Goal: Information Seeking & Learning: Find specific fact

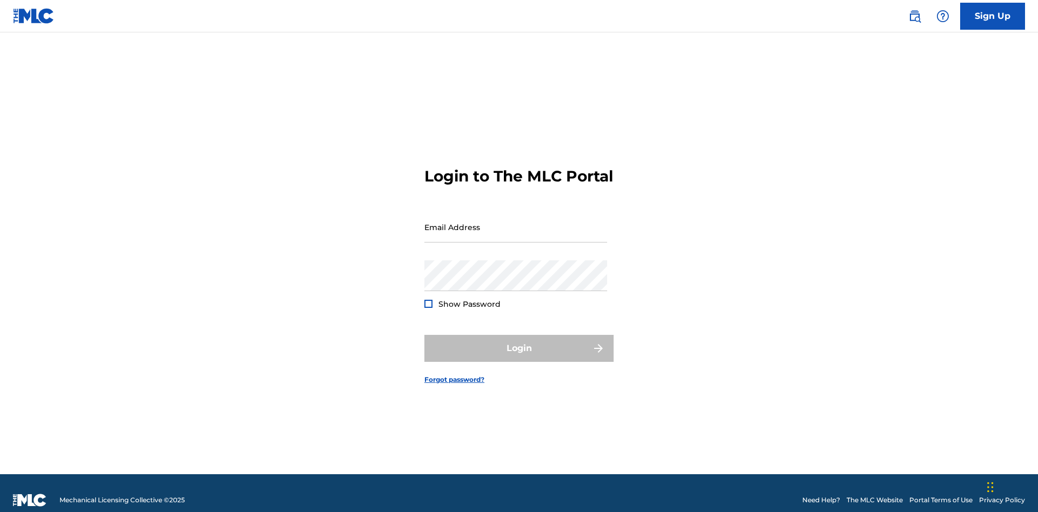
scroll to position [14, 0]
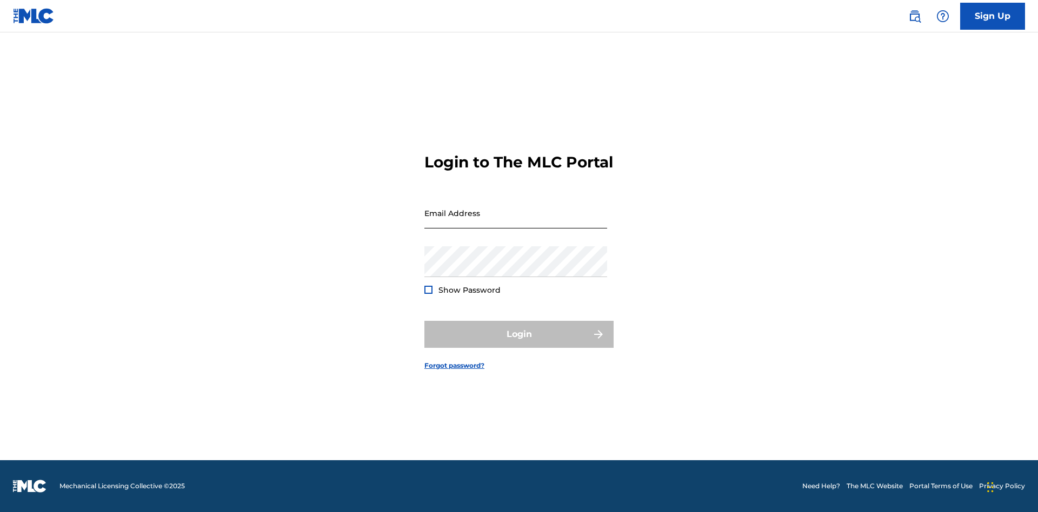
click at [516, 222] on input "Email Address" at bounding box center [515, 213] width 183 height 31
type input "[PERSON_NAME][EMAIL_ADDRESS][DOMAIN_NAME]"
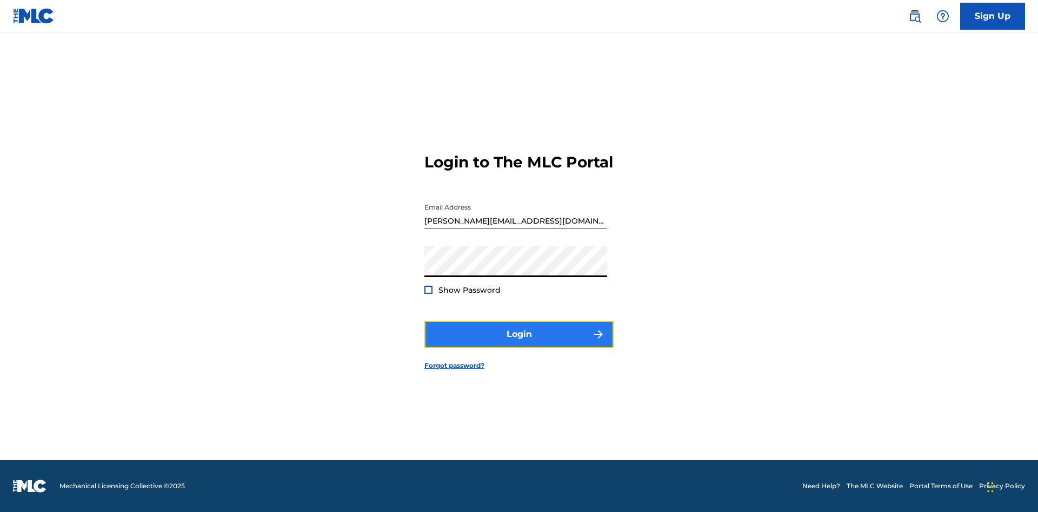
click at [519, 344] on button "Login" at bounding box center [518, 334] width 189 height 27
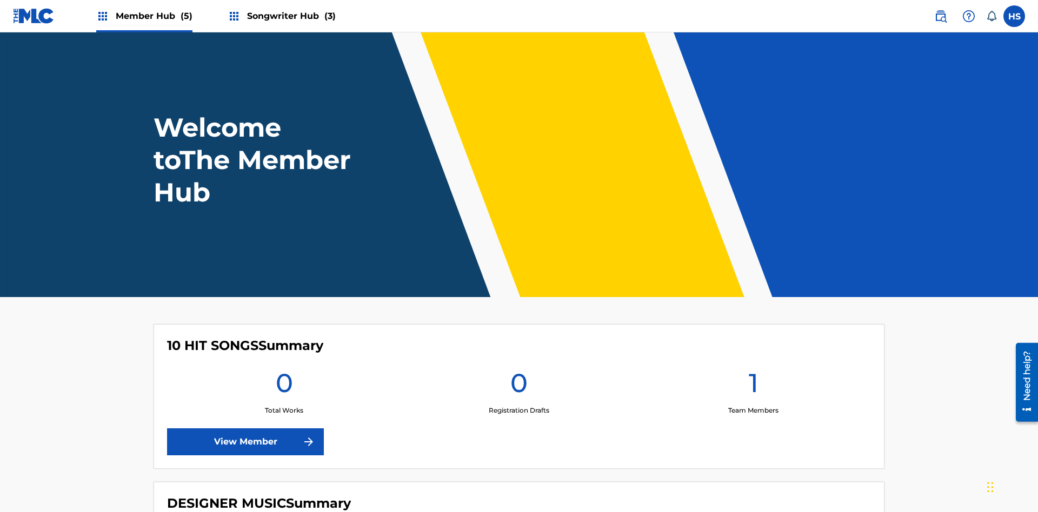
scroll to position [46, 0]
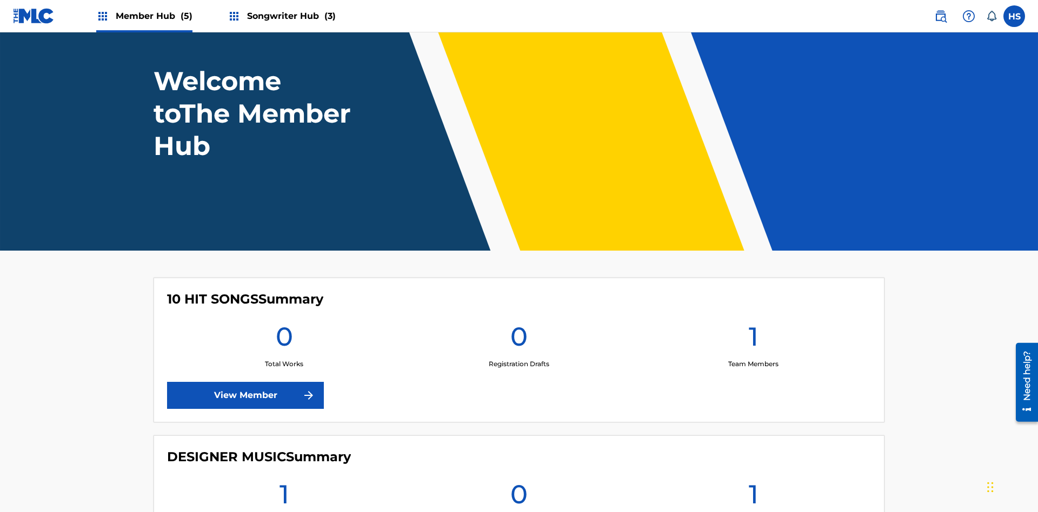
click at [290, 16] on span "Songwriter Hub (3)" at bounding box center [291, 16] width 89 height 12
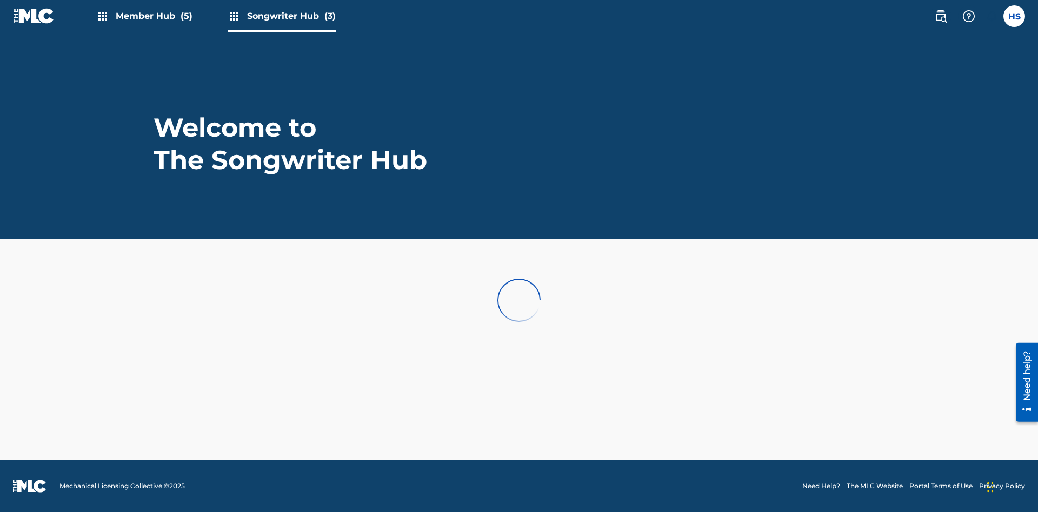
scroll to position [0, 0]
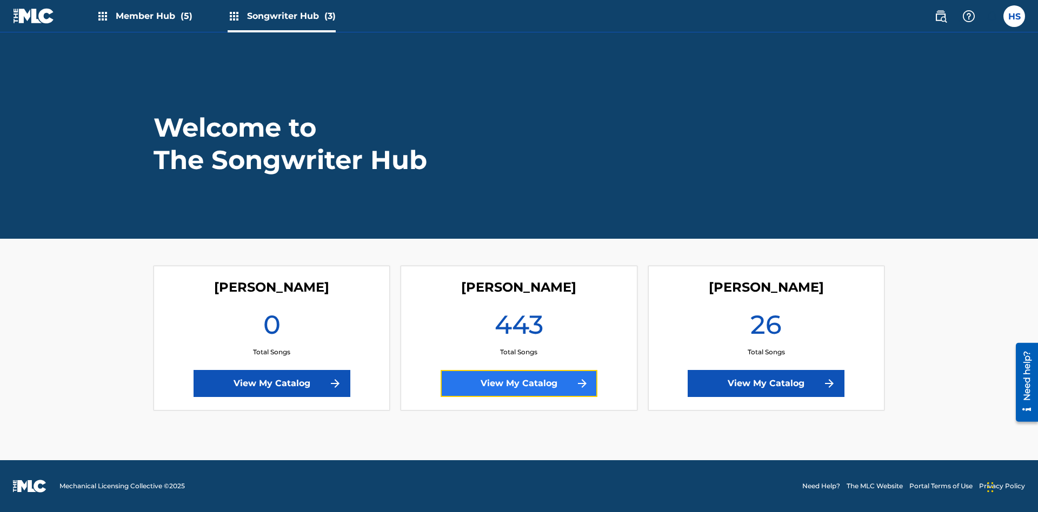
click at [519, 384] on link "View My Catalog" at bounding box center [519, 383] width 157 height 27
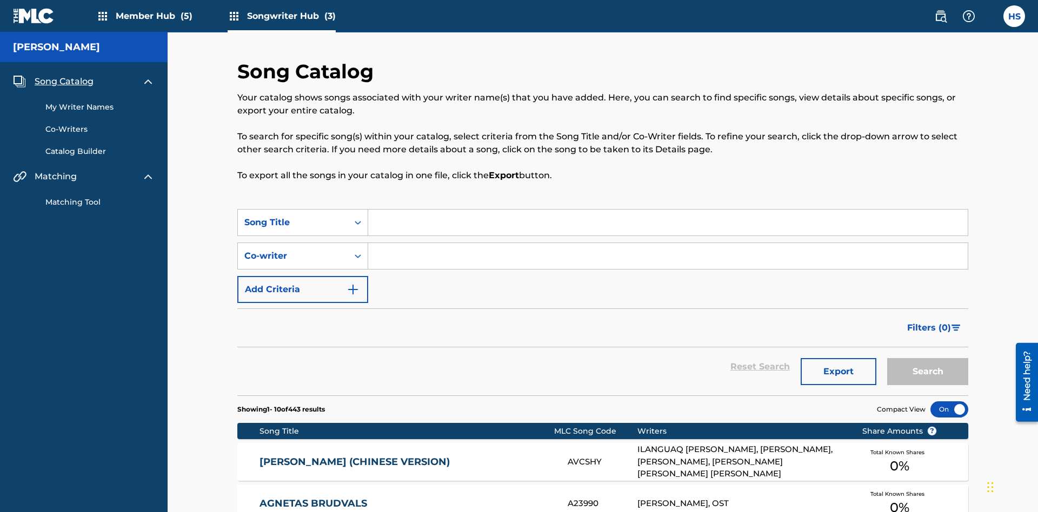
scroll to position [10, 0]
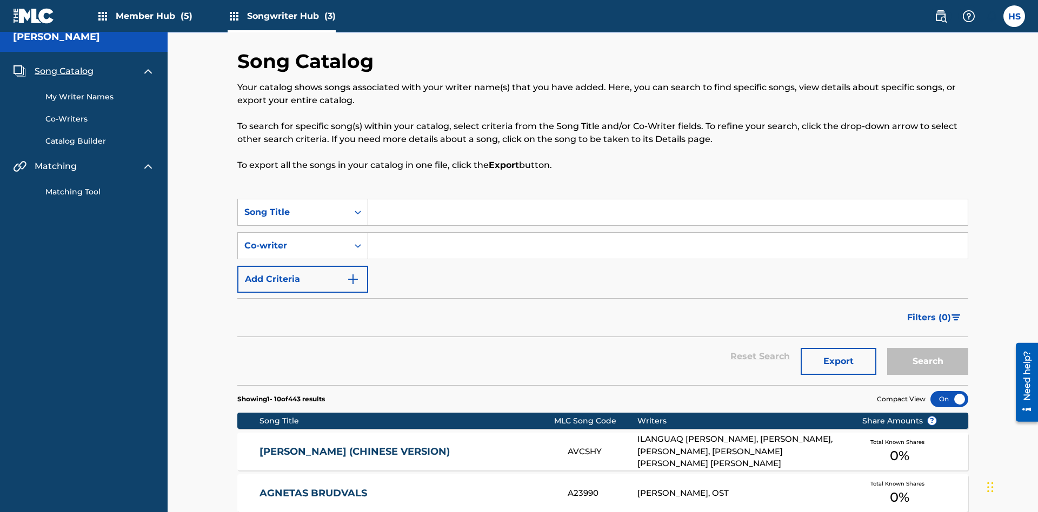
click at [64, 71] on span "Song Catalog" at bounding box center [64, 71] width 59 height 13
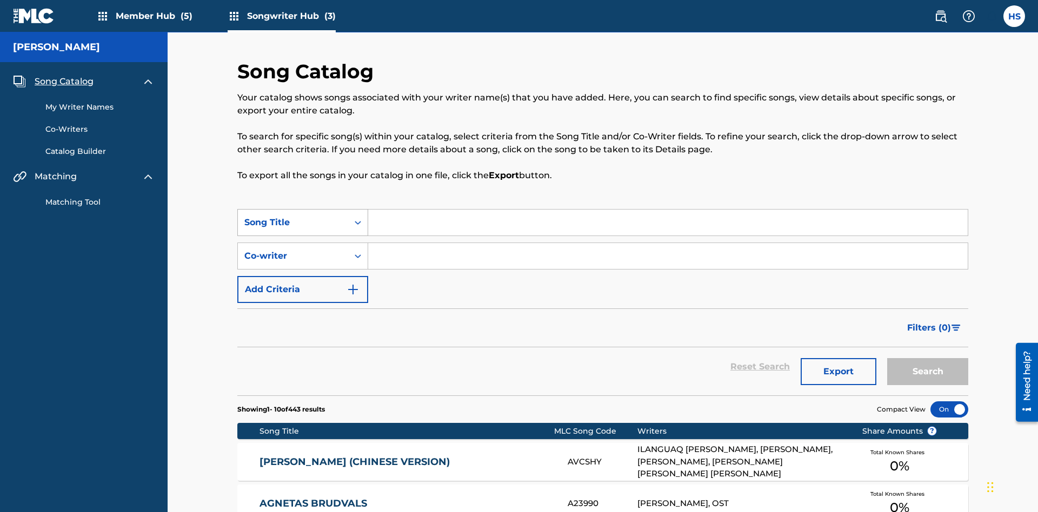
click at [293, 216] on div "Song Title" at bounding box center [292, 222] width 97 height 13
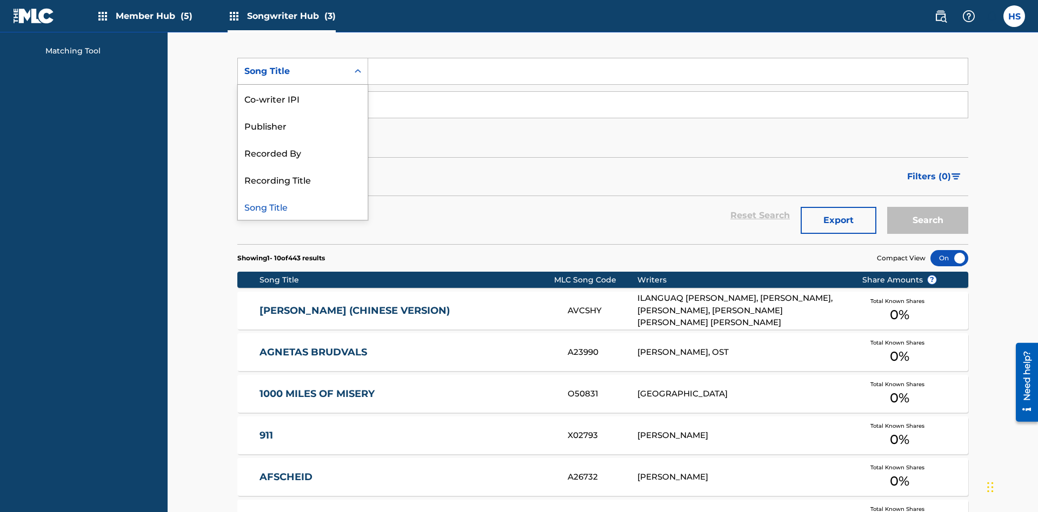
click at [303, 206] on div "Song Title" at bounding box center [303, 206] width 130 height 27
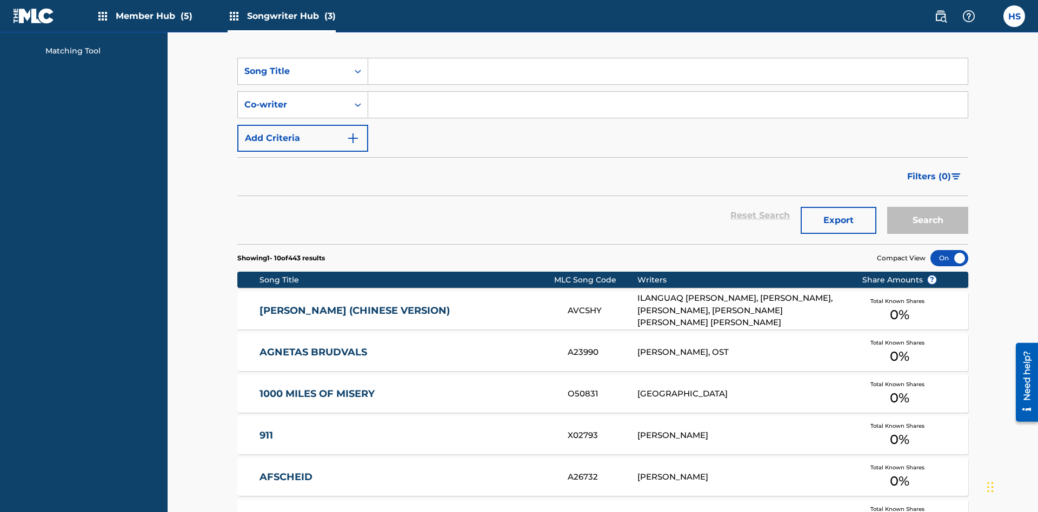
scroll to position [145, 0]
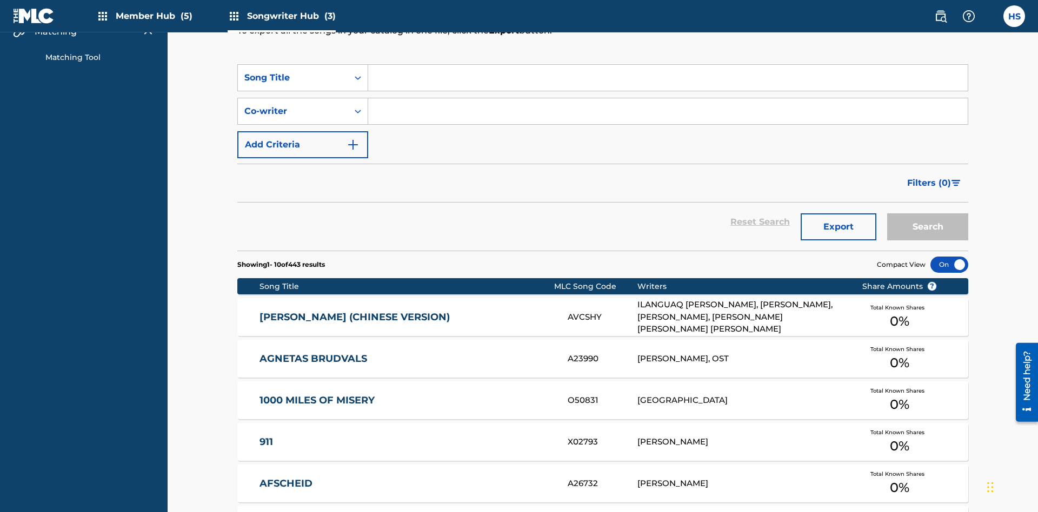
click at [668, 78] on input "Search Form" at bounding box center [667, 78] width 599 height 26
type input "MENEAME"
click at [928, 214] on button "Search" at bounding box center [927, 227] width 81 height 27
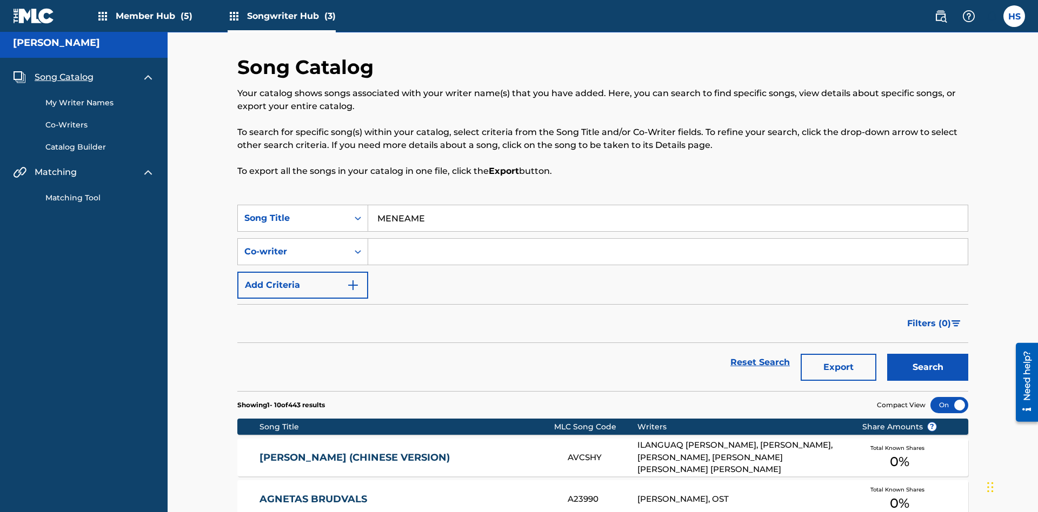
click at [668, 205] on input "MENEAME" at bounding box center [667, 218] width 599 height 26
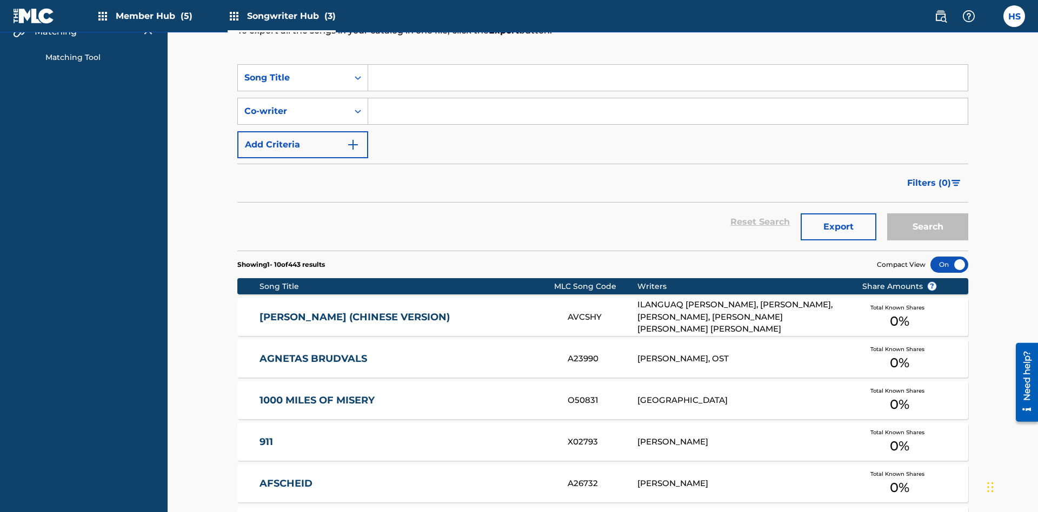
scroll to position [185, 0]
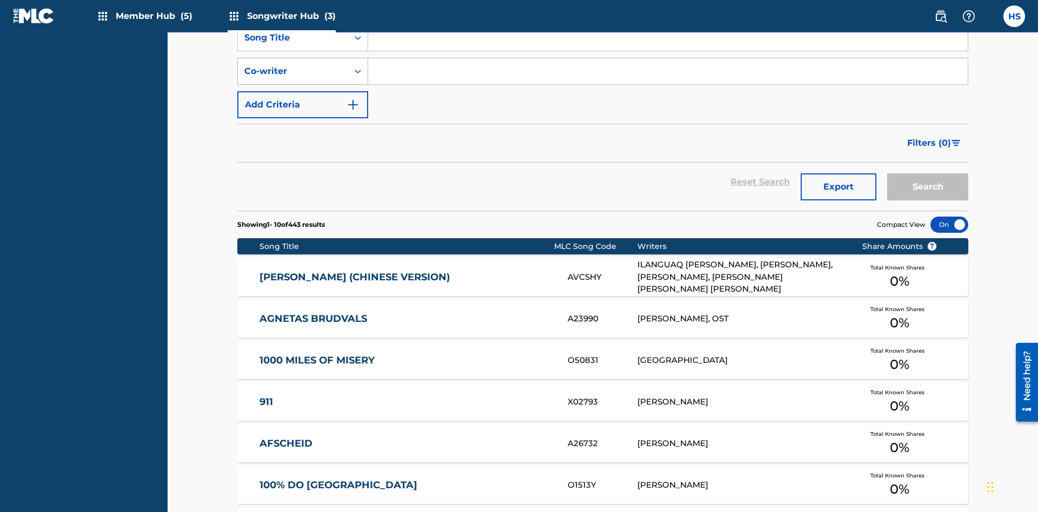
click at [293, 71] on div "Co-writer" at bounding box center [292, 71] width 97 height 13
click at [303, 206] on div "Co-writer" at bounding box center [303, 206] width 130 height 27
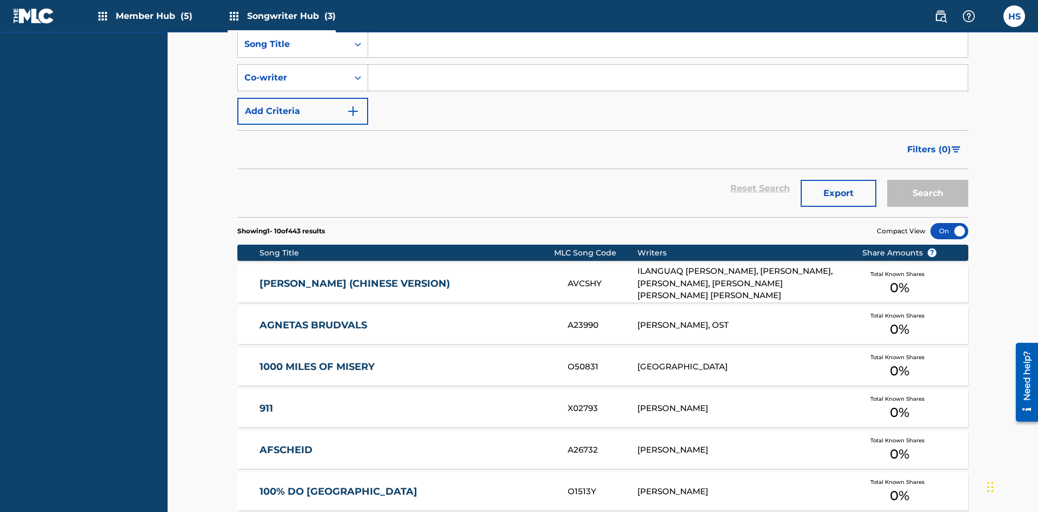
click at [668, 78] on input "Search Form" at bounding box center [667, 78] width 599 height 26
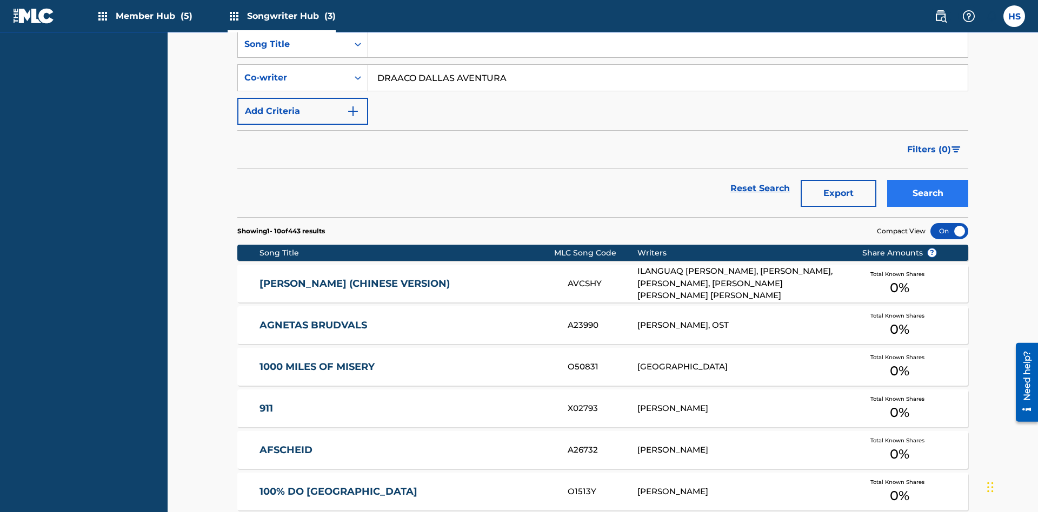
type input "DRAACO DALLAS AVENTURA"
click at [928, 180] on button "Search" at bounding box center [927, 193] width 81 height 27
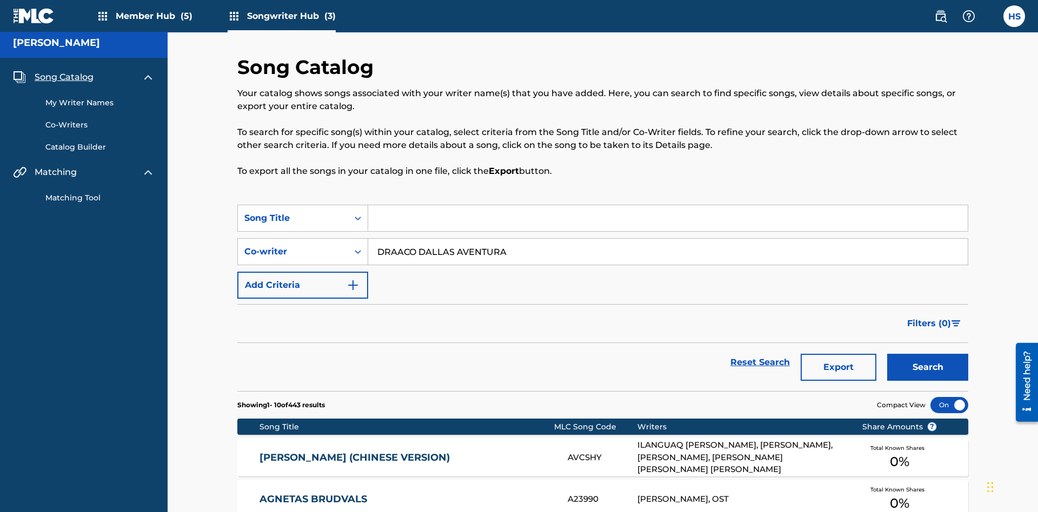
click at [668, 239] on input "DRAACO DALLAS AVENTURA" at bounding box center [667, 252] width 599 height 26
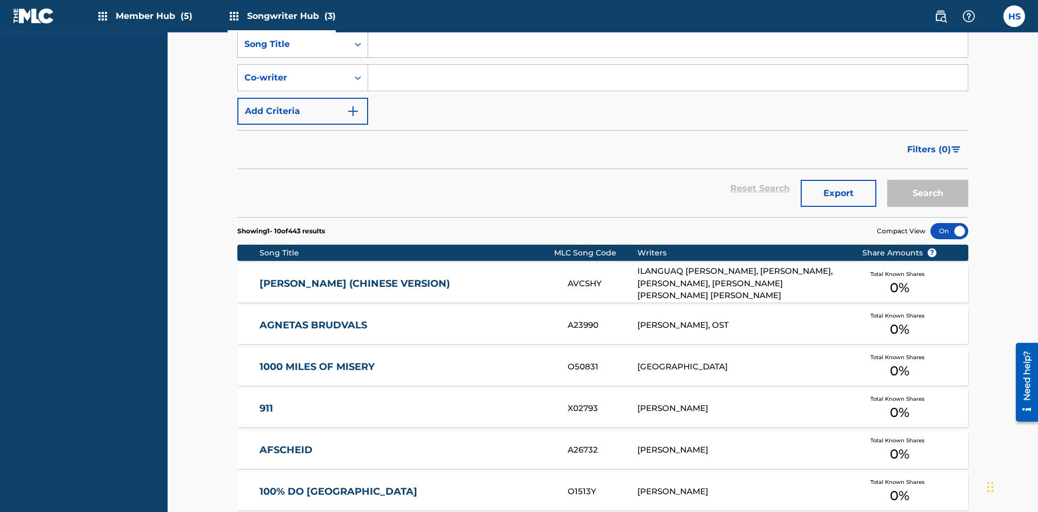
click at [293, 51] on div "Song Title" at bounding box center [292, 44] width 97 height 13
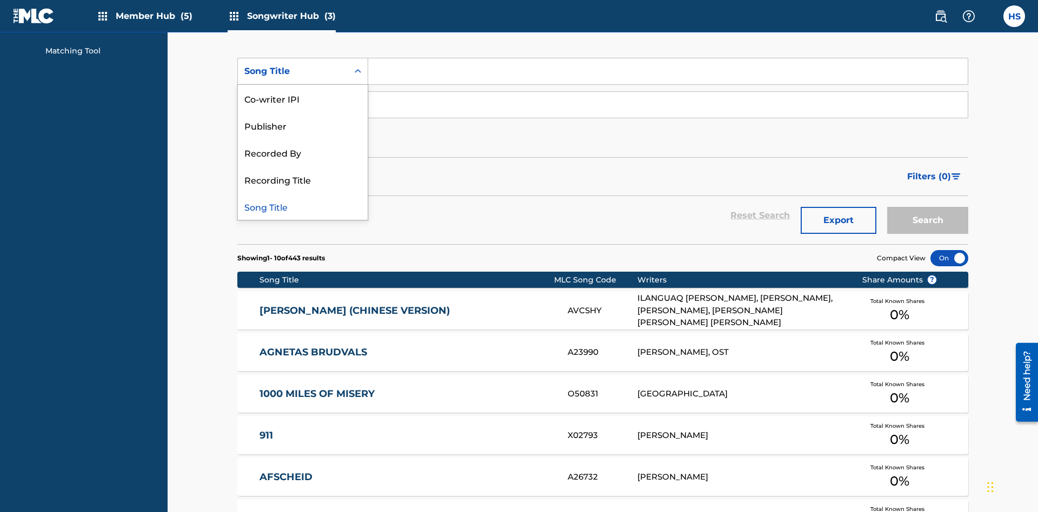
click at [303, 98] on div "Co-writer IPI" at bounding box center [303, 98] width 130 height 27
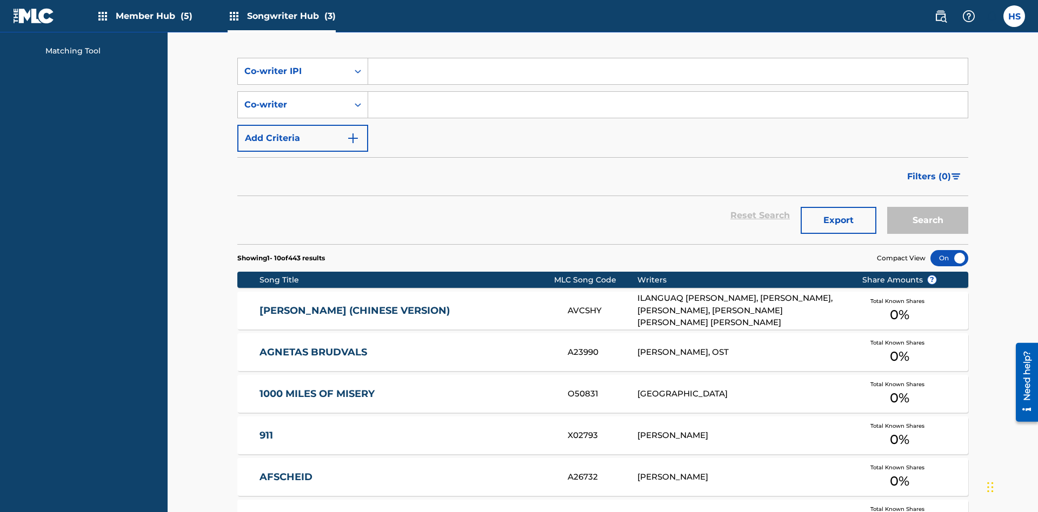
scroll to position [145, 0]
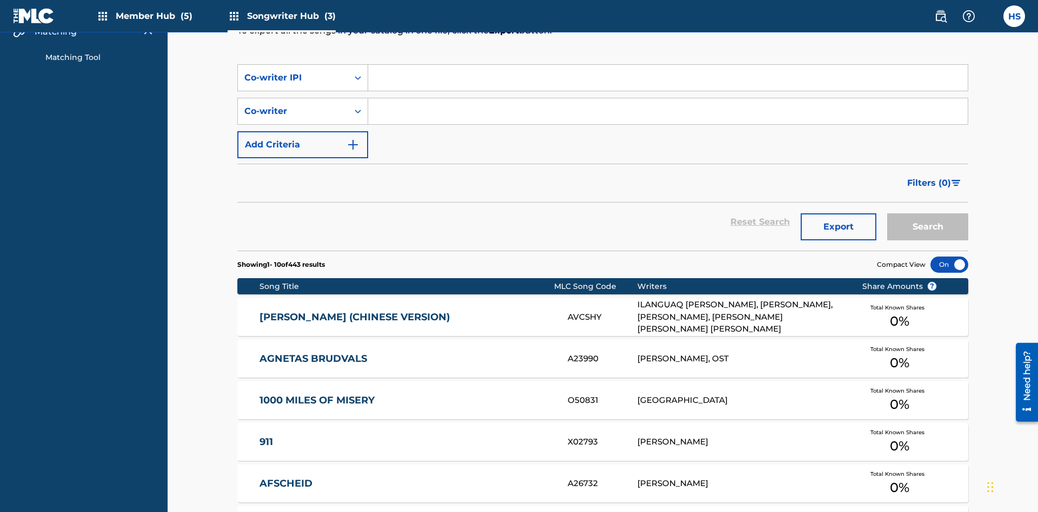
click at [668, 78] on input "Search Form" at bounding box center [667, 78] width 599 height 26
type input "00766422818"
click at [928, 214] on button "Search" at bounding box center [927, 227] width 81 height 27
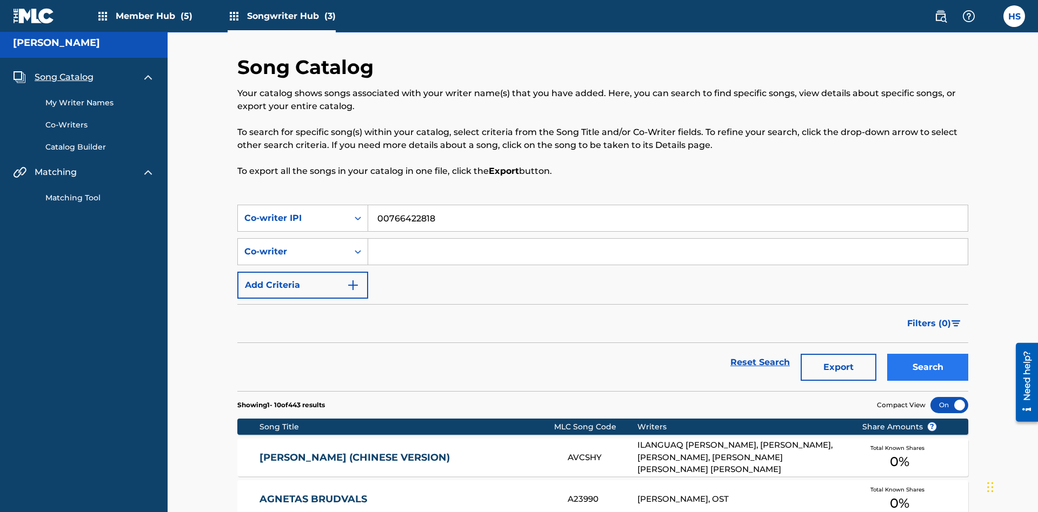
scroll to position [151, 0]
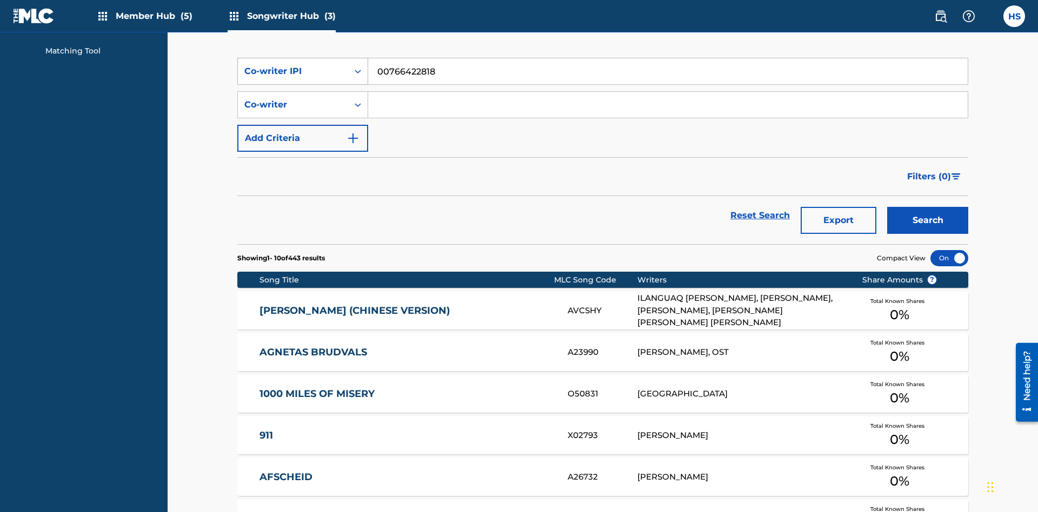
click at [293, 71] on div "Co-writer IPI" at bounding box center [292, 71] width 97 height 13
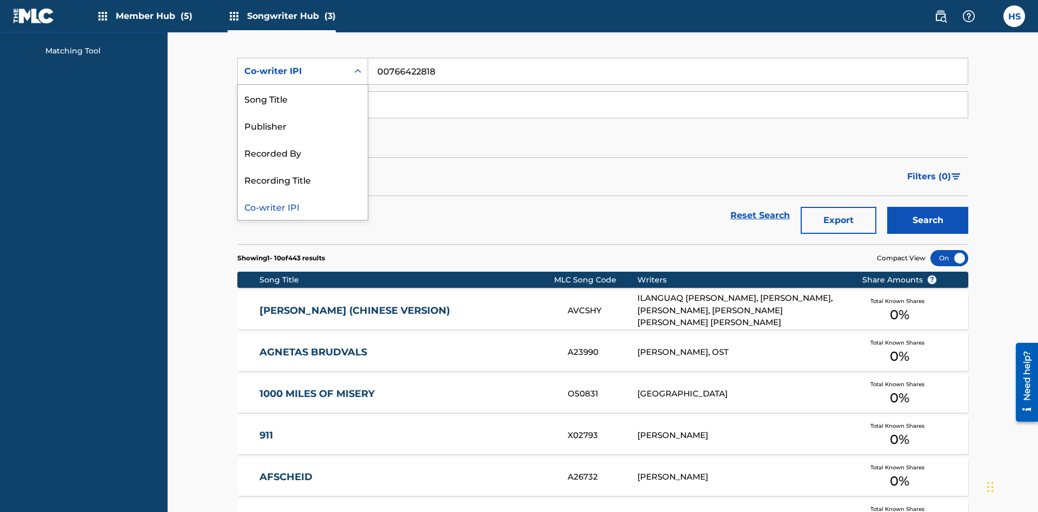
click at [303, 152] on div "Recorded By" at bounding box center [303, 152] width 130 height 27
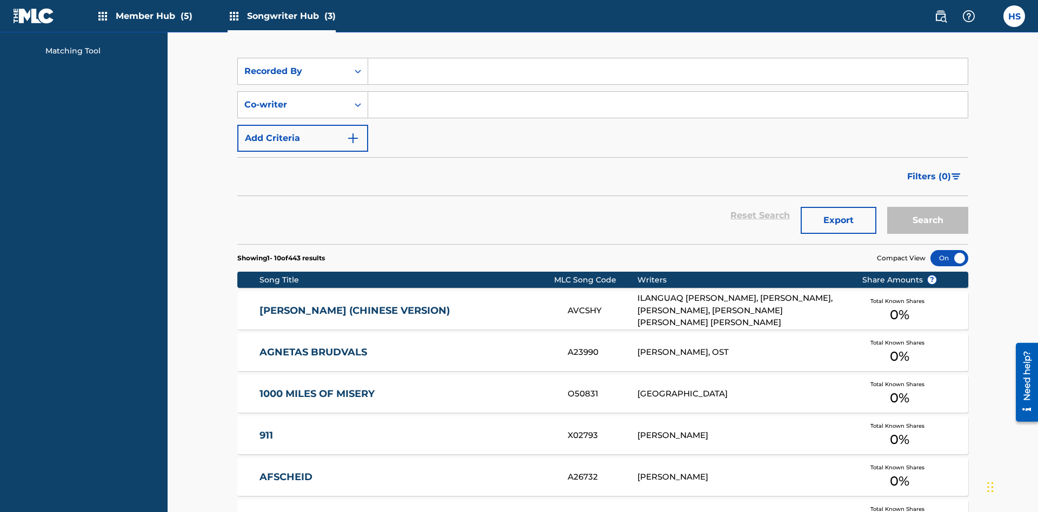
click at [668, 78] on input "Search Form" at bounding box center [667, 71] width 599 height 26
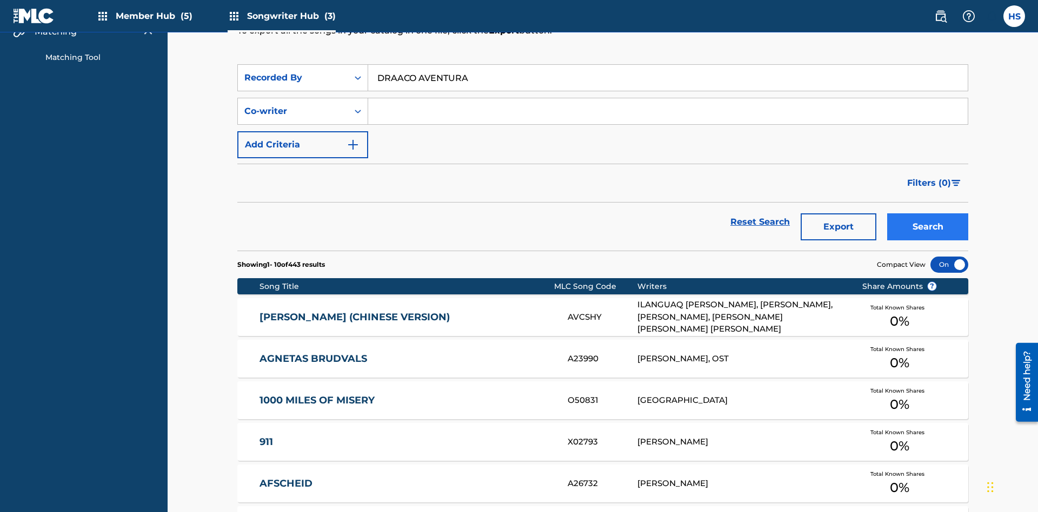
type input "DRAACO AVENTURA"
click at [928, 214] on button "Search" at bounding box center [927, 227] width 81 height 27
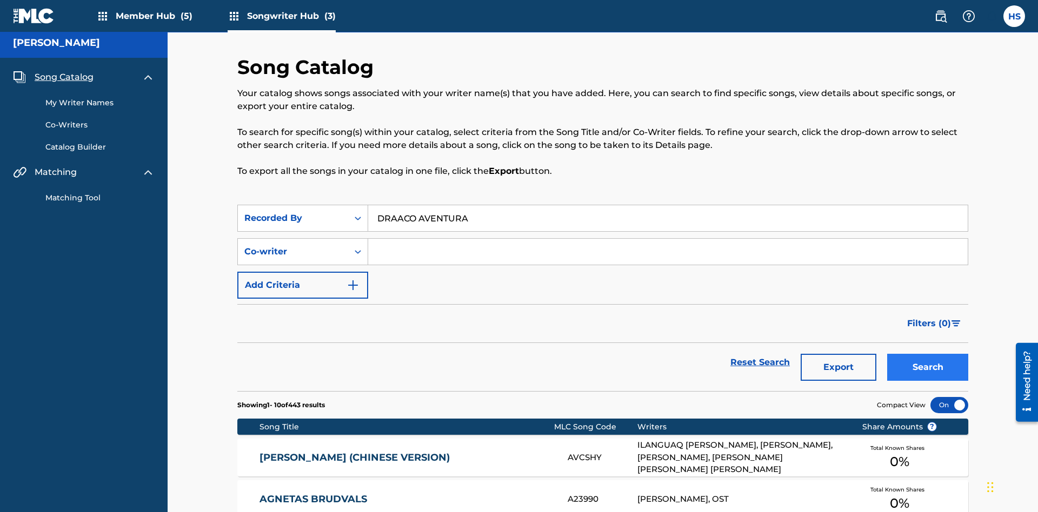
scroll to position [151, 0]
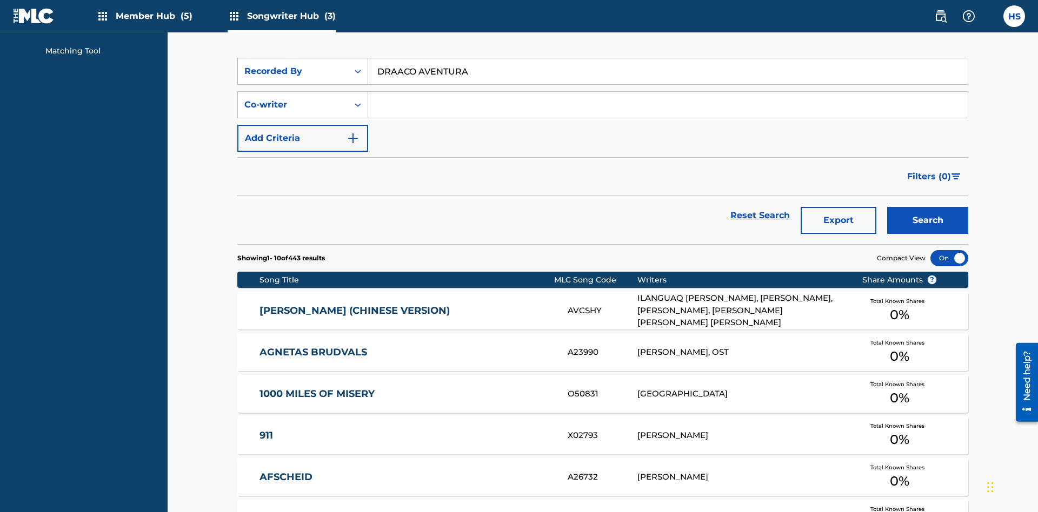
click at [293, 71] on div "Recorded By" at bounding box center [292, 71] width 97 height 13
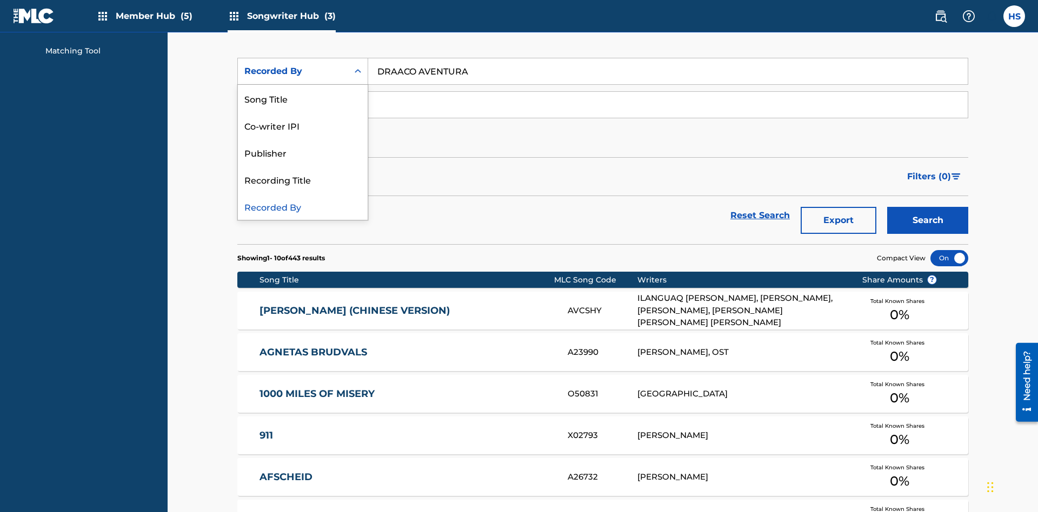
click at [303, 152] on div "Publisher" at bounding box center [303, 152] width 130 height 27
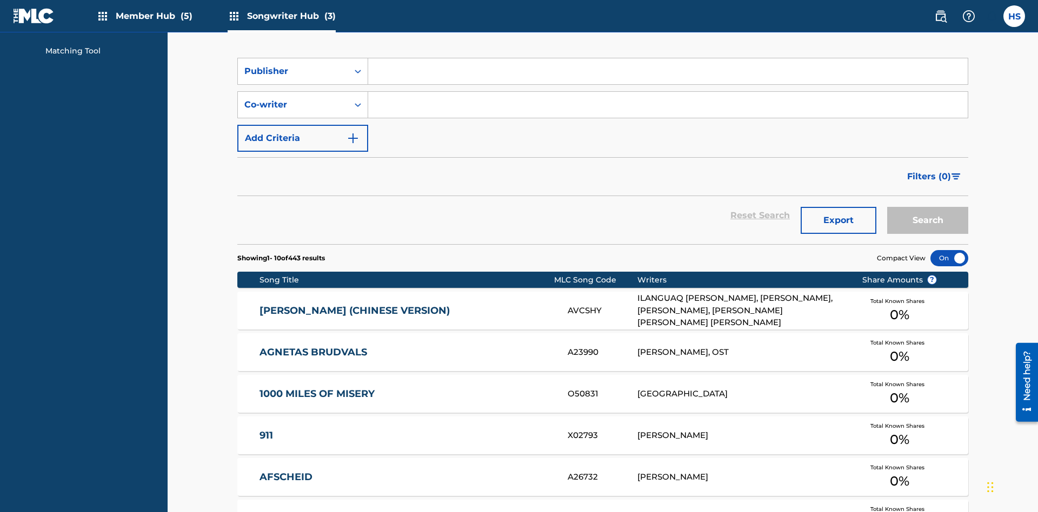
click at [668, 78] on input "Search Form" at bounding box center [667, 71] width 599 height 26
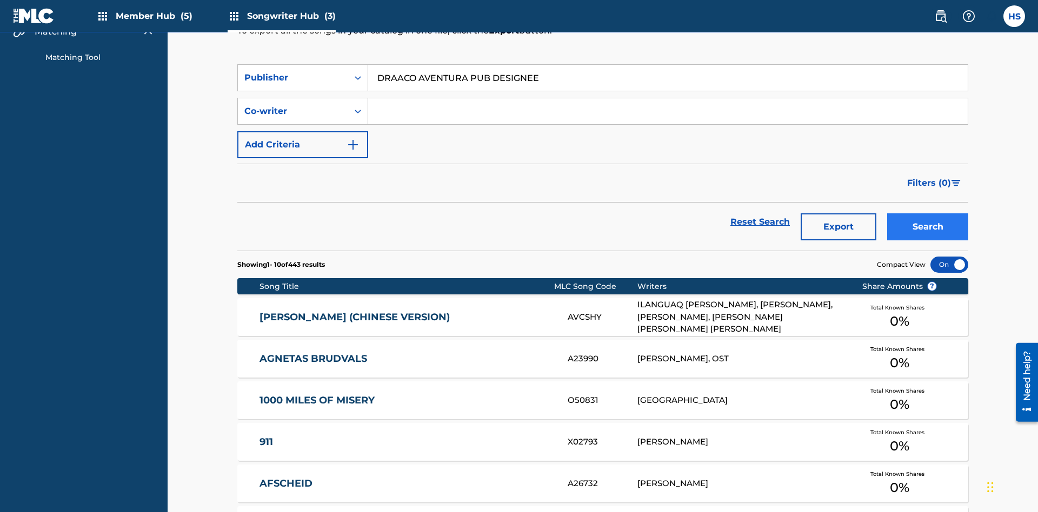
type input "DRAACO AVENTURA PUB DESIGNEE"
click at [928, 214] on button "Search" at bounding box center [927, 227] width 81 height 27
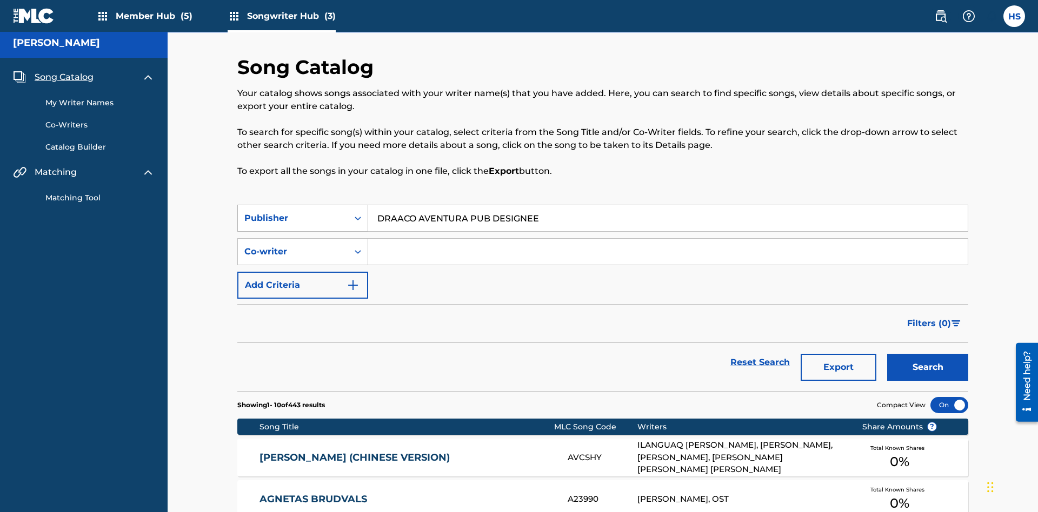
click at [293, 212] on div "Publisher" at bounding box center [292, 218] width 97 height 13
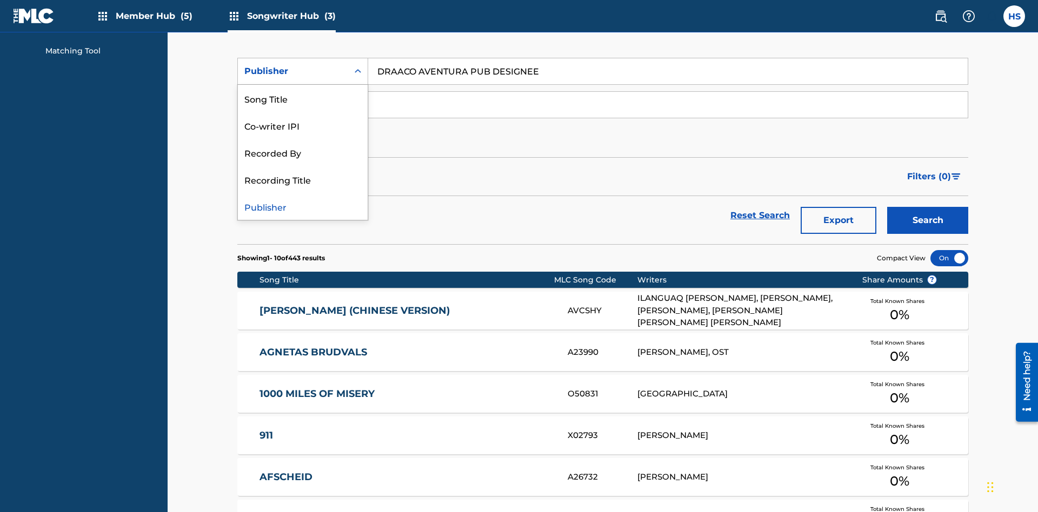
click at [303, 179] on div "Recording Title" at bounding box center [303, 179] width 130 height 27
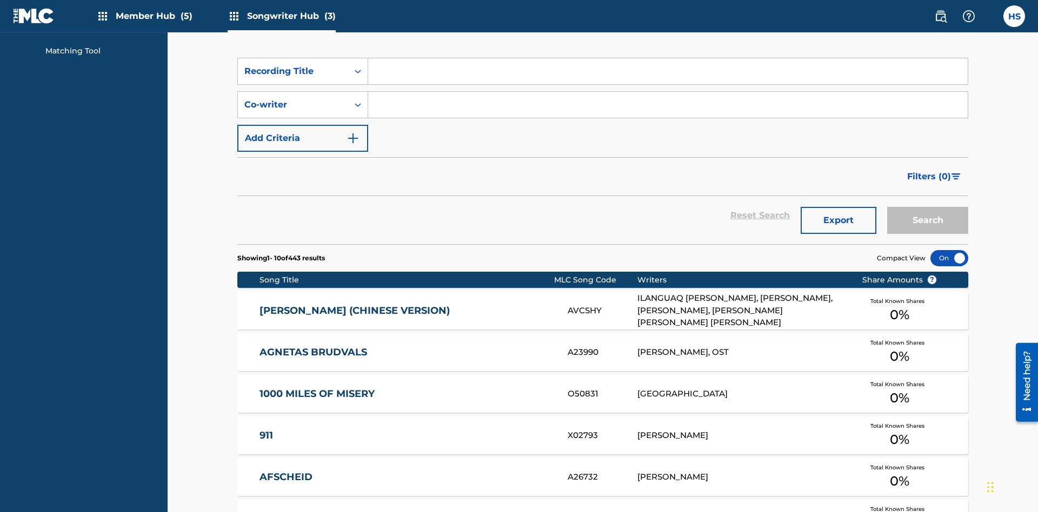
scroll to position [145, 0]
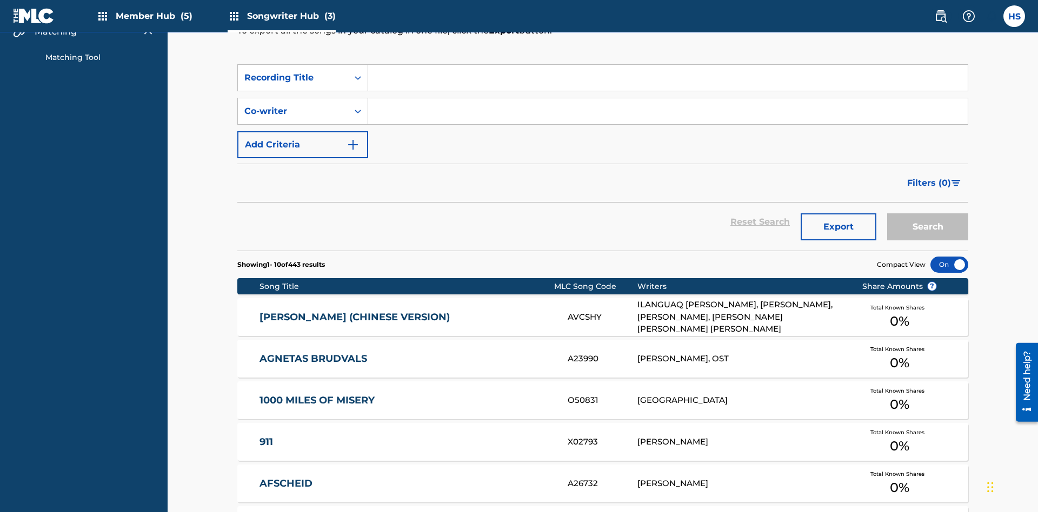
click at [668, 78] on input "Search Form" at bounding box center [667, 78] width 599 height 26
type input "MENEAME"
click at [928, 214] on button "Search" at bounding box center [927, 227] width 81 height 27
